Goal: Check status: Check status

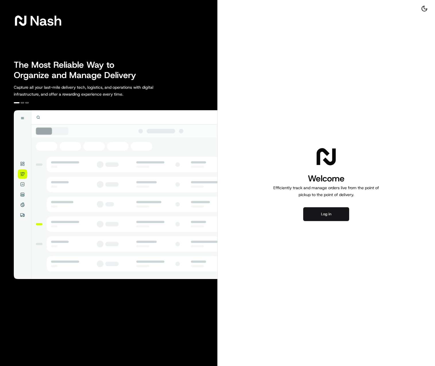
click at [326, 213] on button "Log in" at bounding box center [326, 214] width 46 height 14
